Goal: Task Accomplishment & Management: Complete application form

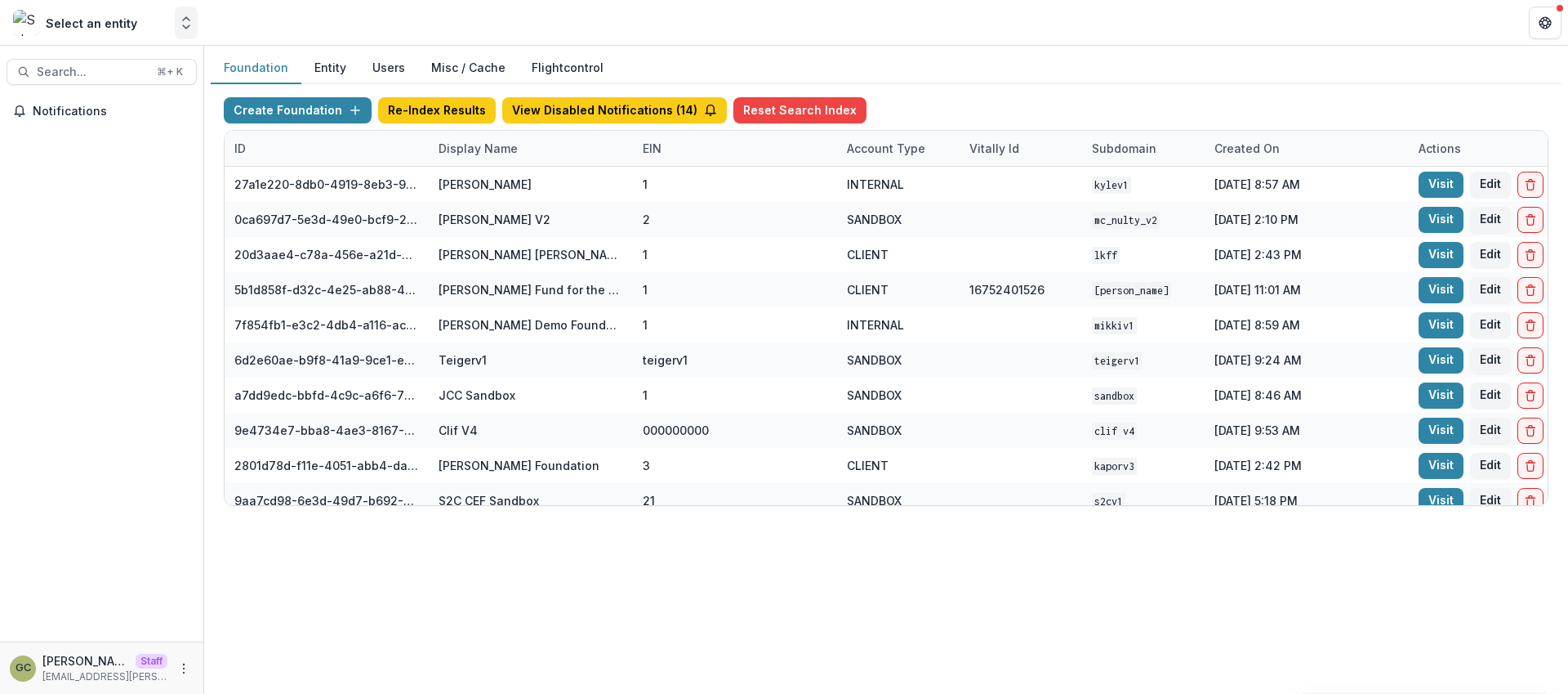
click at [182, 23] on icon "Open entity switcher" at bounding box center [186, 23] width 17 height 17
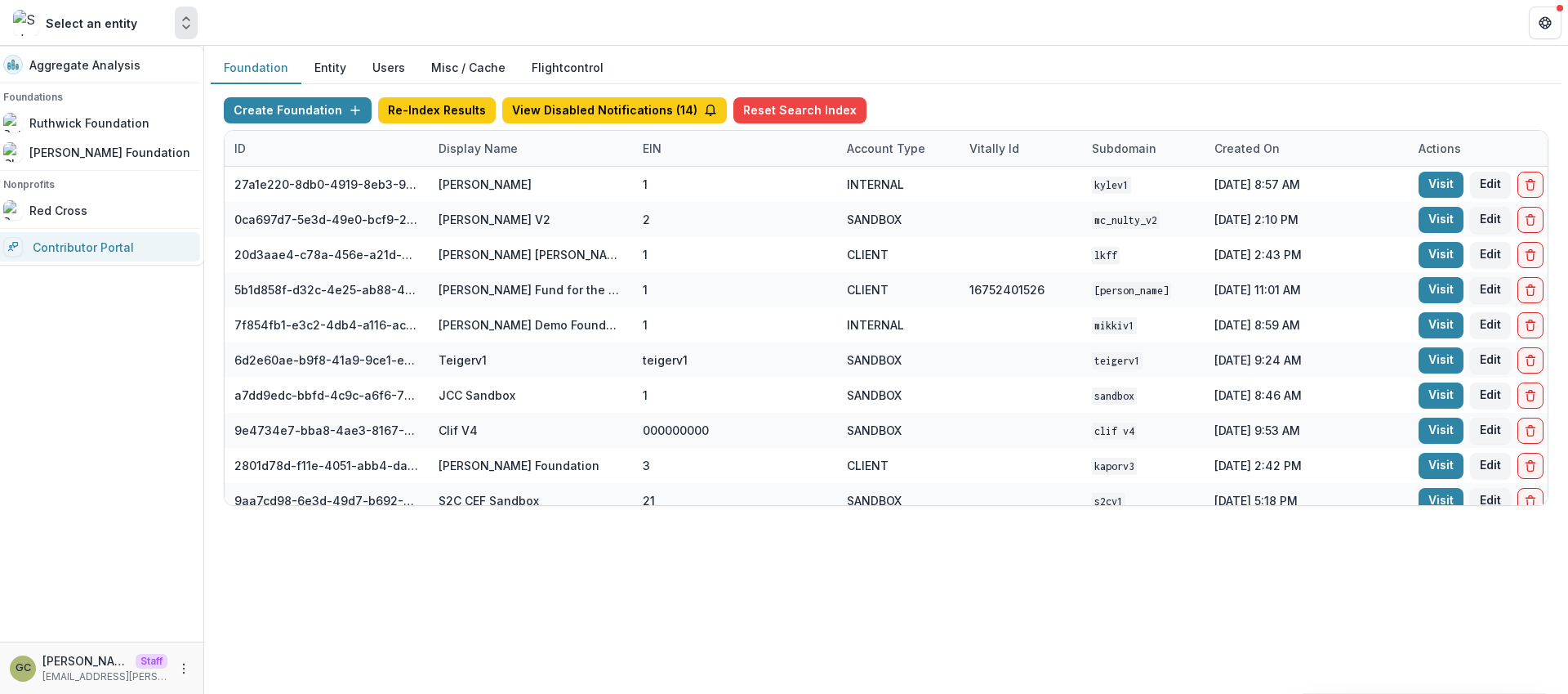
click at [119, 249] on link "Contributor Portal" at bounding box center [96, 247] width 206 height 30
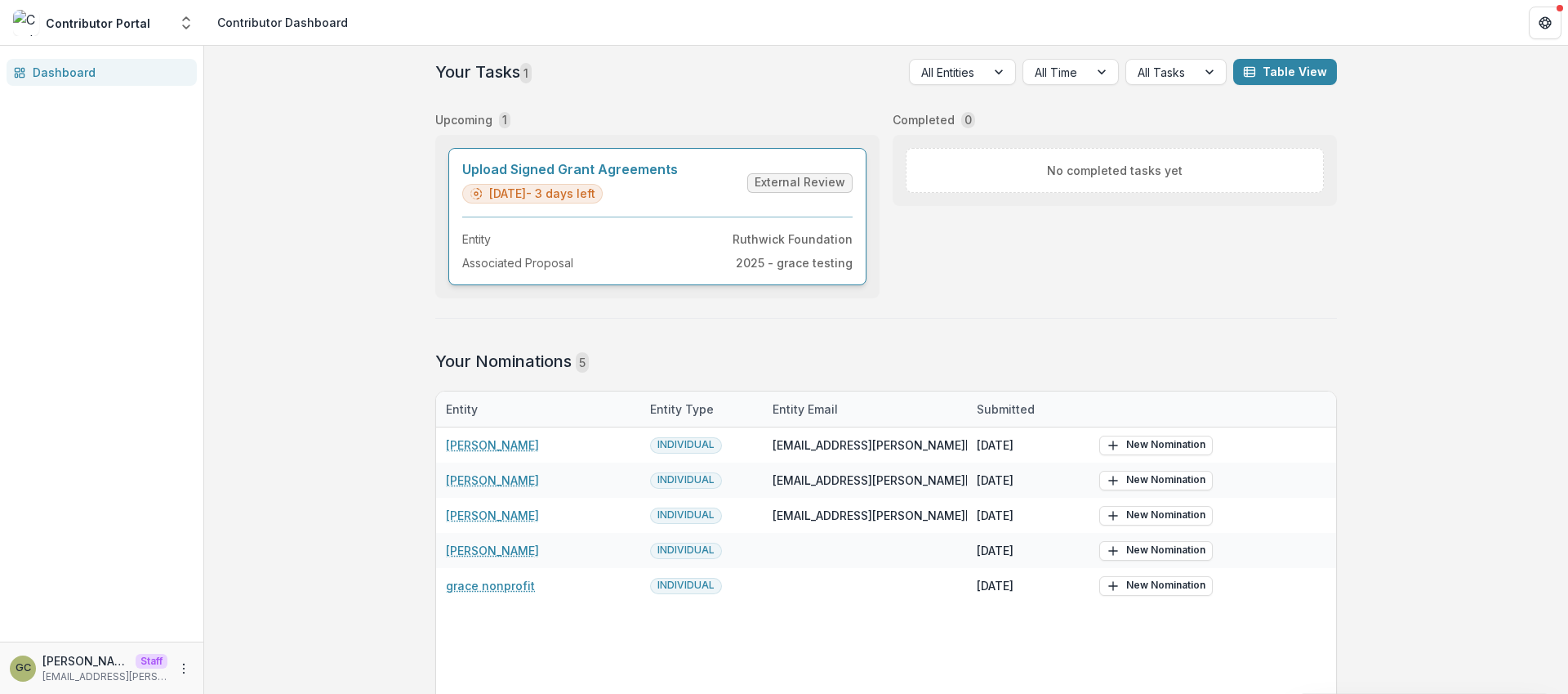
click at [632, 170] on link "Upload Signed Grant Agreements" at bounding box center [570, 170] width 215 height 16
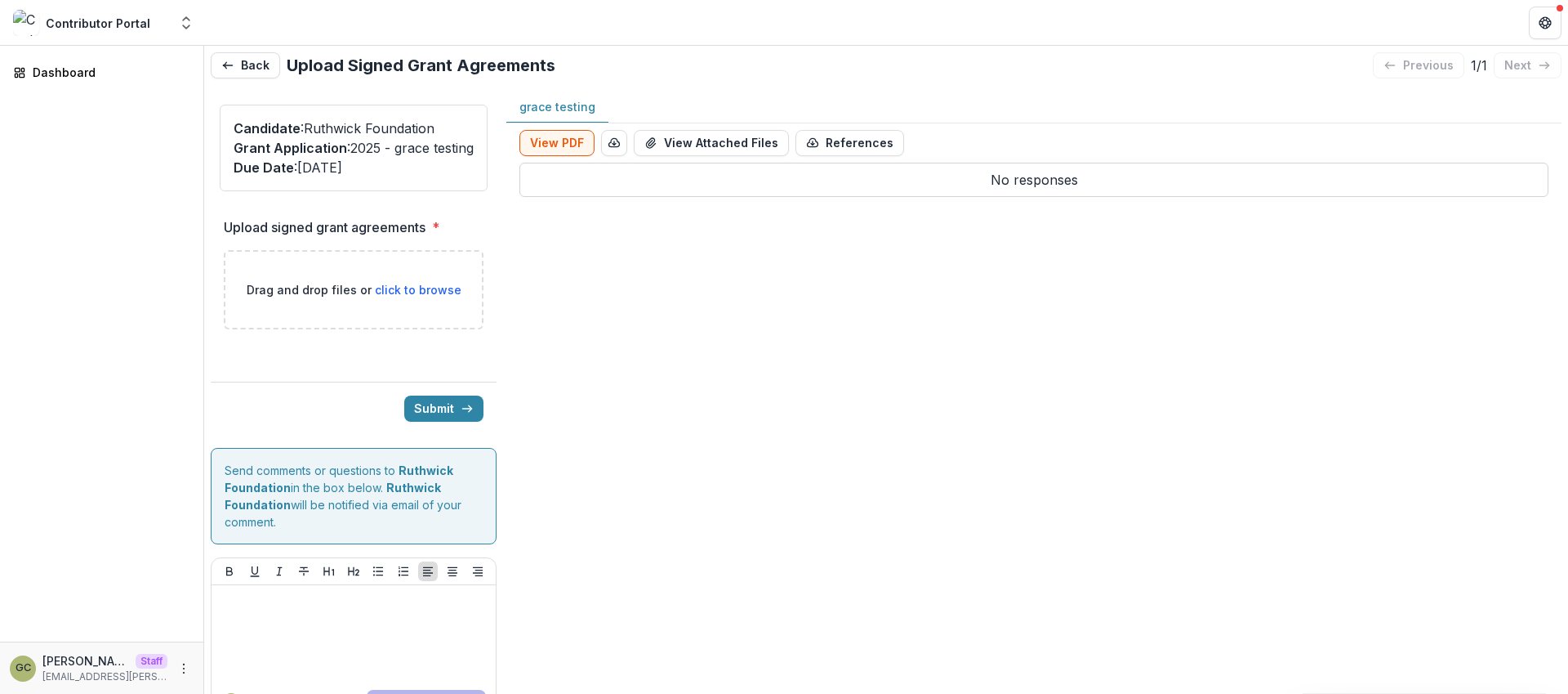
click at [399, 201] on div "Candidate : [PERSON_NAME] Foundation Grant Application : 2025 - grace testing D…" at bounding box center [353, 415] width 286 height 648
